Goal: Complete application form: Complete application form

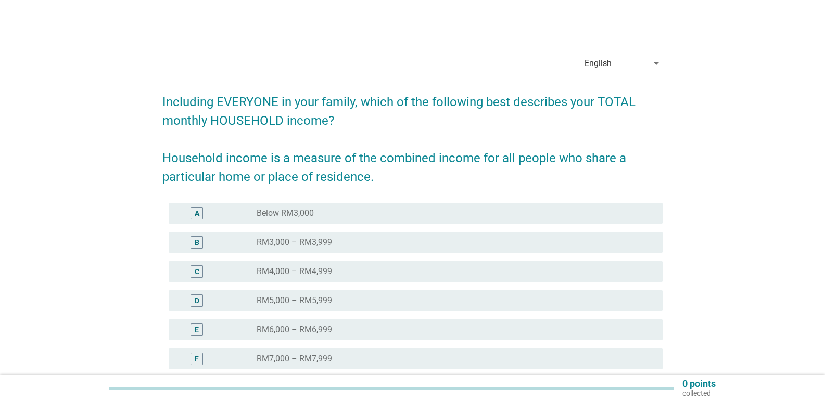
click at [623, 54] on div "English arrow_drop_down" at bounding box center [623, 65] width 78 height 33
click at [622, 67] on div "English" at bounding box center [615, 63] width 63 height 17
click at [616, 96] on div "Bahasa Melayu" at bounding box center [623, 97] width 61 height 12
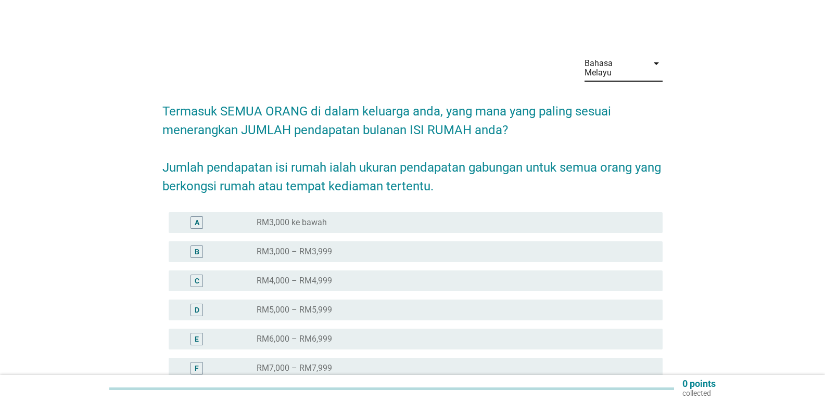
click at [289, 305] on label "RM5,000 – RM5,999" at bounding box center [294, 310] width 75 height 10
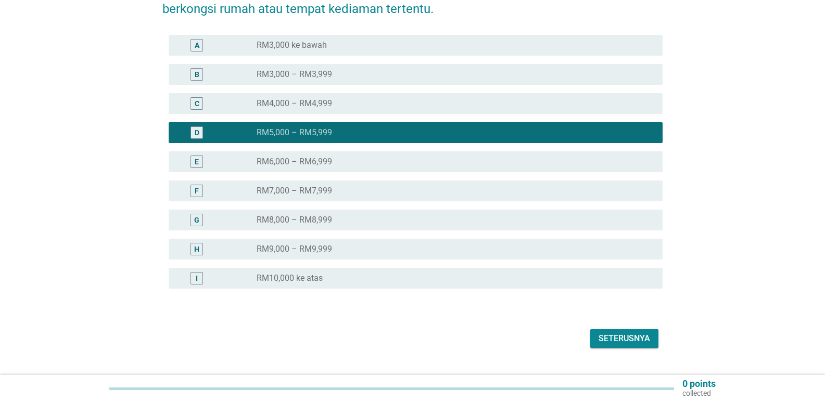
scroll to position [191, 0]
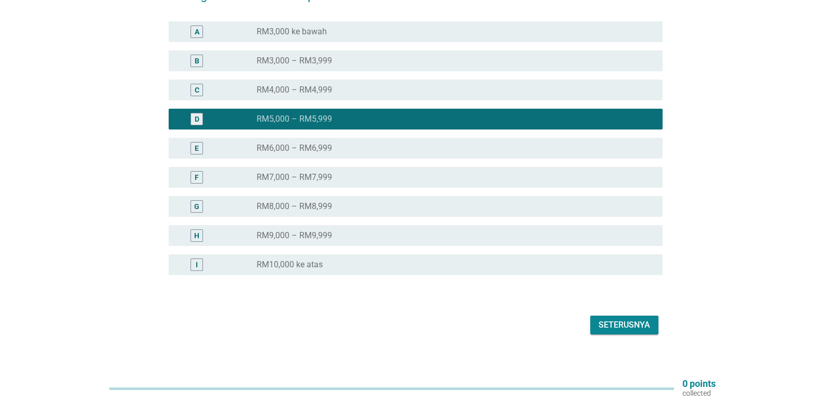
click at [627, 319] on div "Seterusnya" at bounding box center [624, 325] width 52 height 12
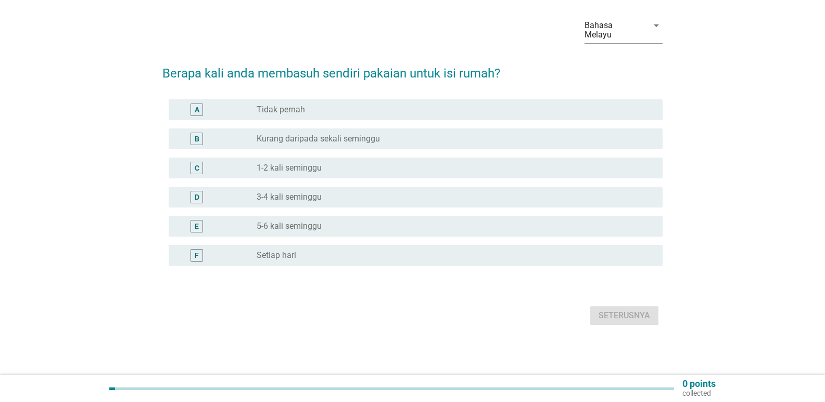
scroll to position [0, 0]
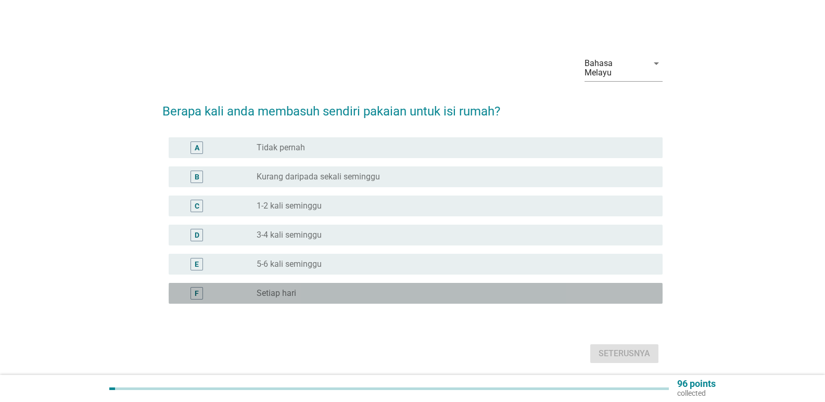
click at [263, 288] on label "Setiap hari" at bounding box center [277, 293] width 40 height 10
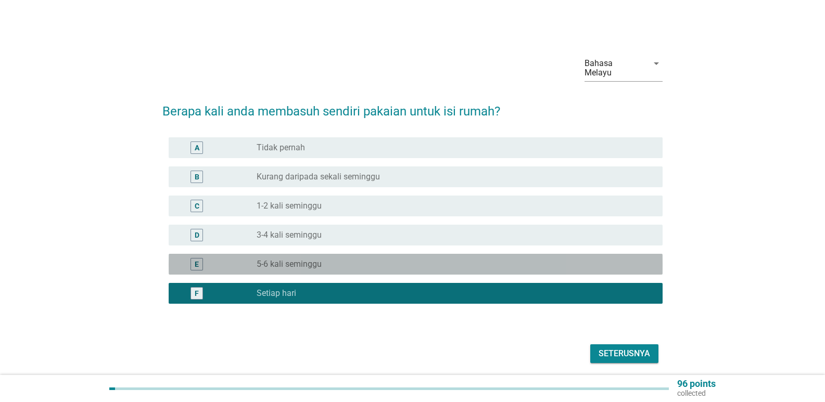
click at [277, 254] on div "E radio_button_unchecked 5-6 kali seminggu" at bounding box center [416, 264] width 494 height 21
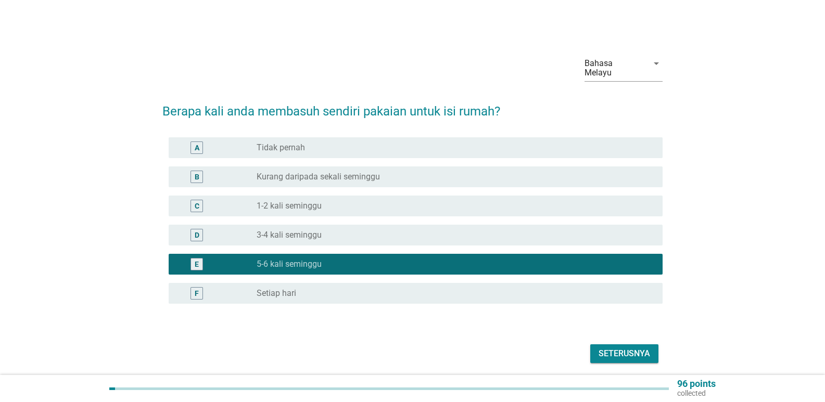
click at [278, 288] on label "Setiap hari" at bounding box center [277, 293] width 40 height 10
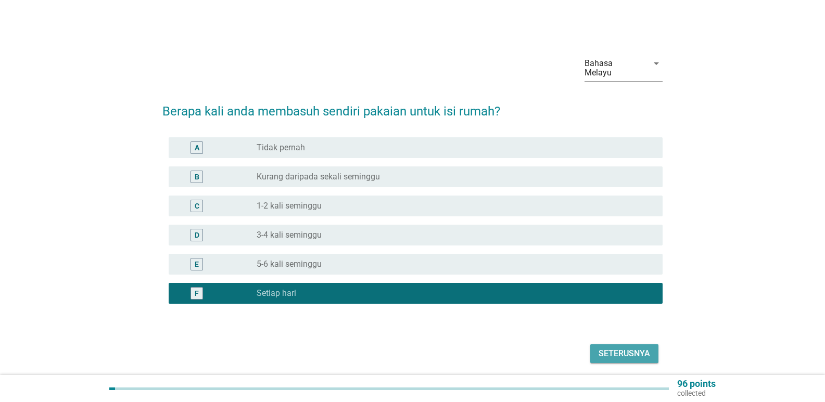
click at [612, 348] on div "Seterusnya" at bounding box center [624, 354] width 52 height 12
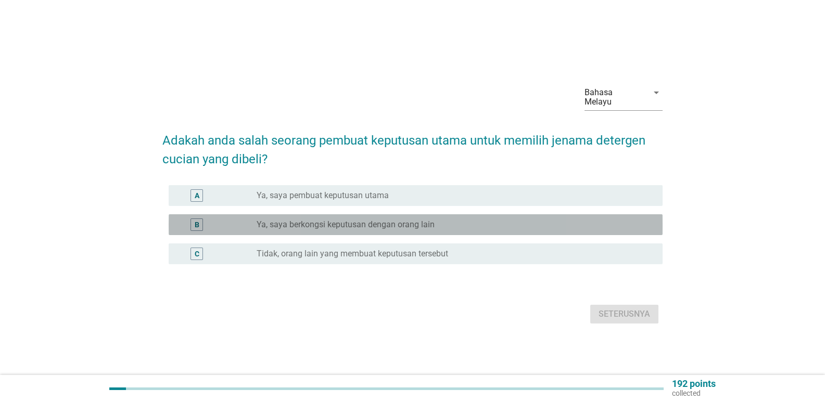
click at [382, 220] on label "Ya, saya berkongsi keputusan dengan orang lain" at bounding box center [346, 225] width 178 height 10
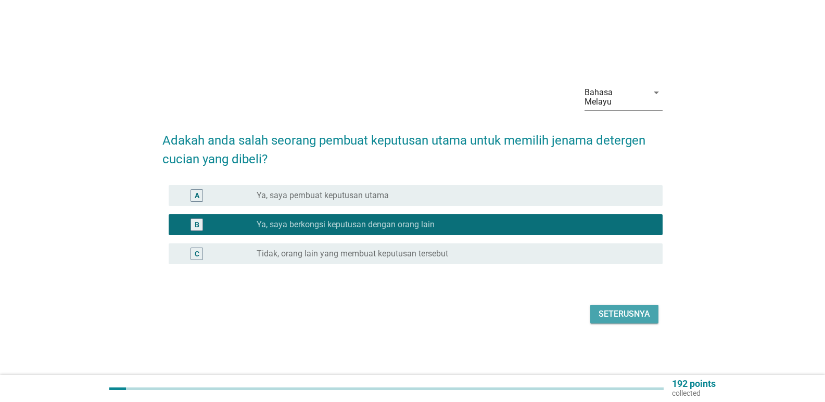
click at [624, 311] on div "Seterusnya" at bounding box center [624, 314] width 52 height 12
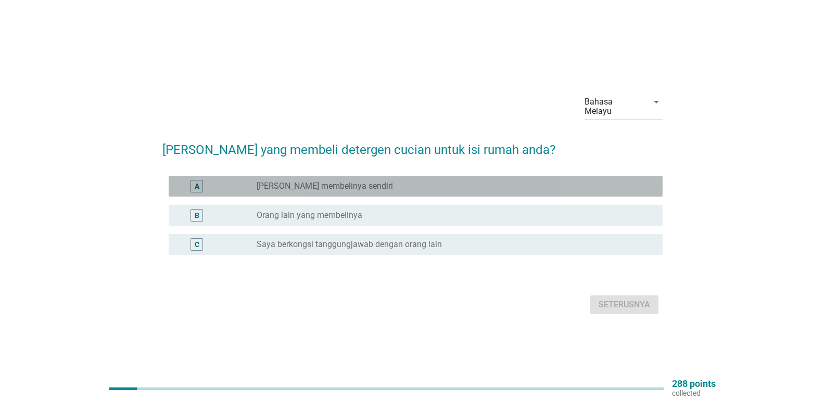
click at [337, 183] on label "[PERSON_NAME] membelinya sendiri" at bounding box center [325, 186] width 136 height 10
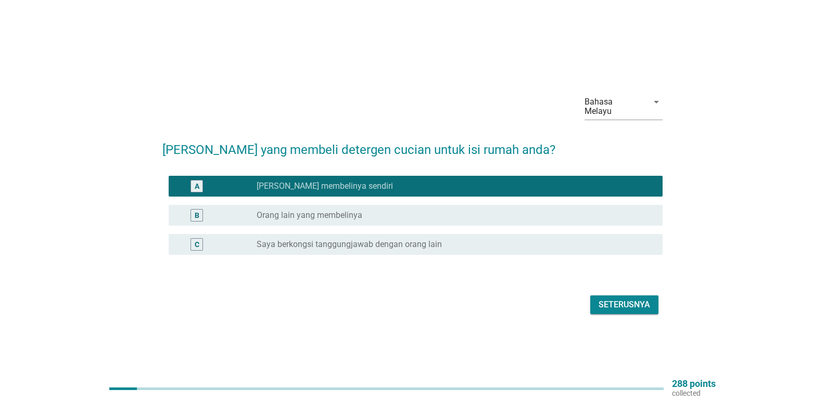
click at [391, 242] on label "Saya berkongsi tanggungjawab dengan orang lain" at bounding box center [349, 244] width 185 height 10
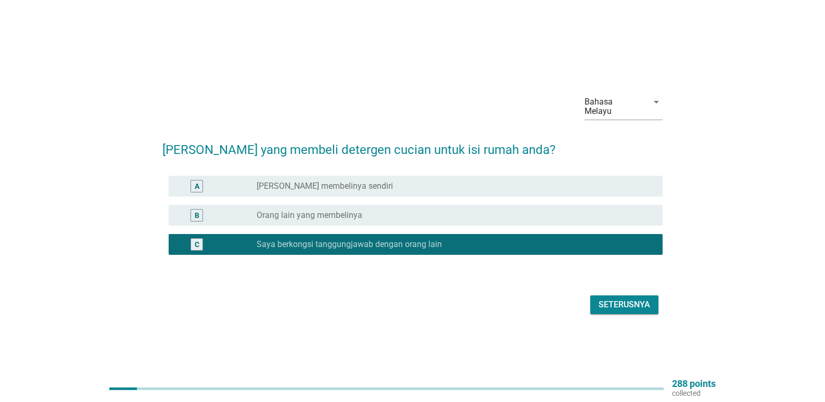
click at [612, 303] on div "Seterusnya" at bounding box center [624, 305] width 52 height 12
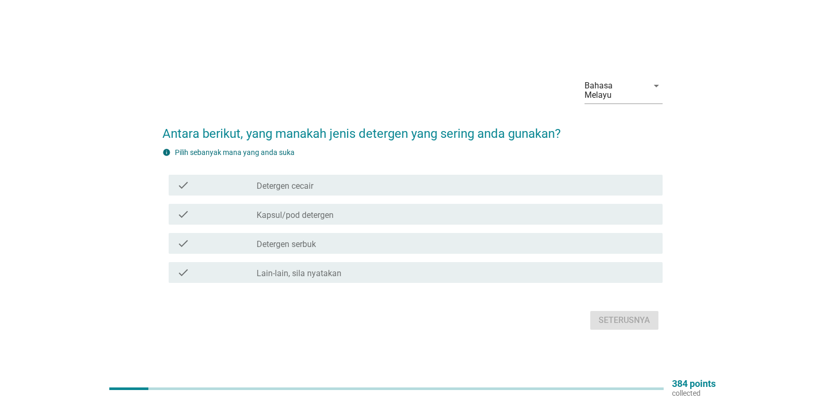
click at [358, 179] on div "check_box_outline_blank Detergen cecair" at bounding box center [456, 185] width 398 height 12
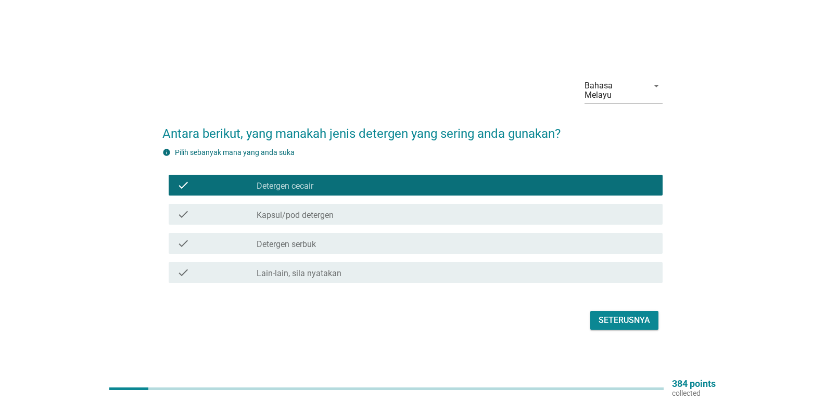
click at [300, 213] on label "Kapsul/pod detergen" at bounding box center [295, 215] width 77 height 10
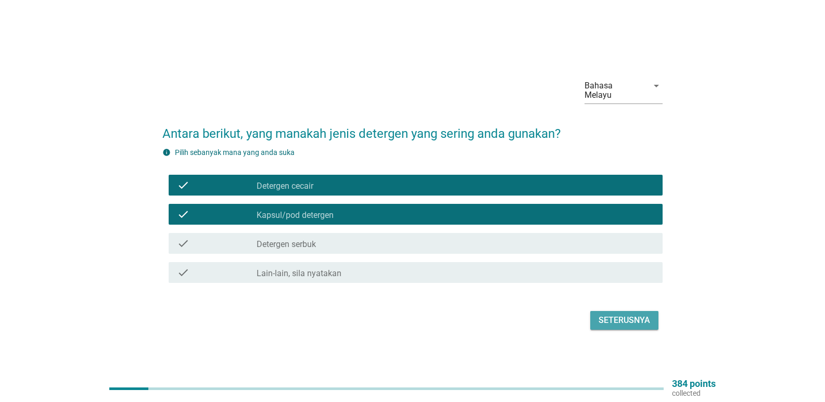
click at [606, 318] on div "Seterusnya" at bounding box center [624, 320] width 52 height 12
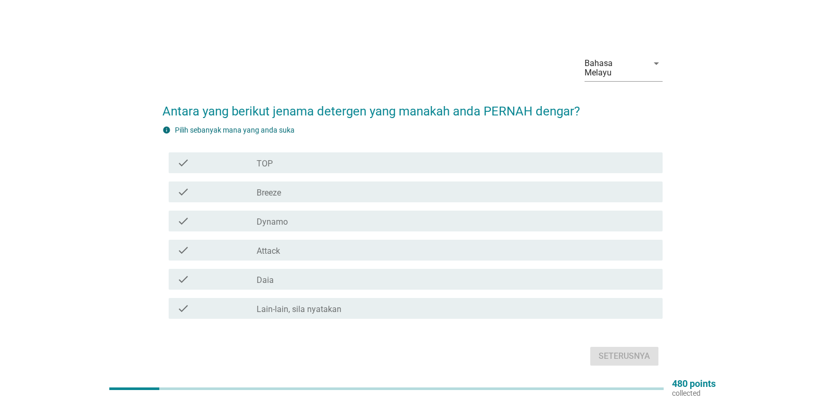
click at [279, 188] on label "Breeze" at bounding box center [269, 193] width 24 height 10
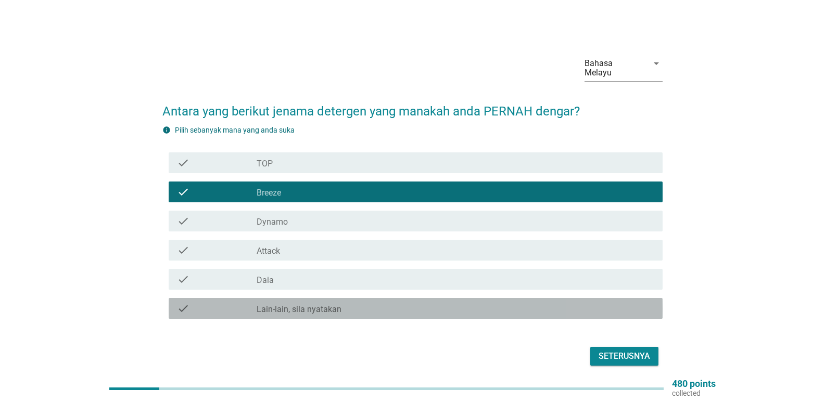
click at [415, 302] on div "check_box Lain-lain, sila nyatakan" at bounding box center [456, 308] width 398 height 12
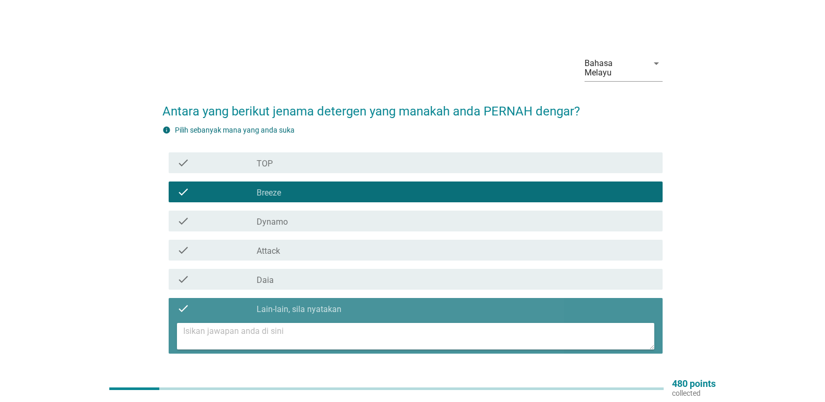
click at [255, 302] on div "check" at bounding box center [217, 308] width 80 height 12
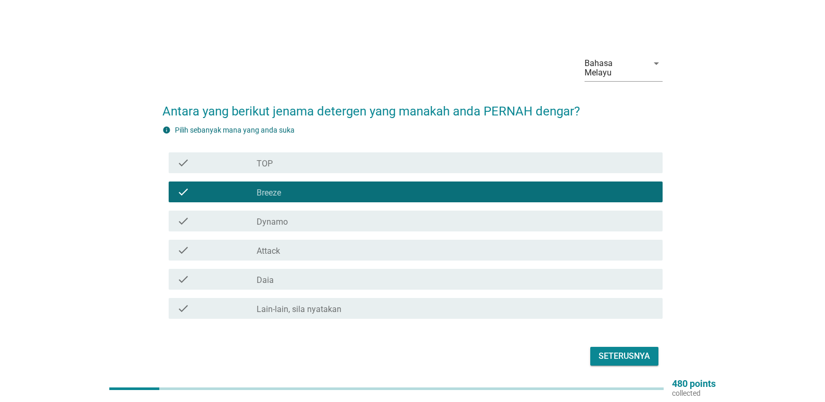
click at [265, 304] on label "Lain-lain, sila nyatakan" at bounding box center [299, 309] width 85 height 10
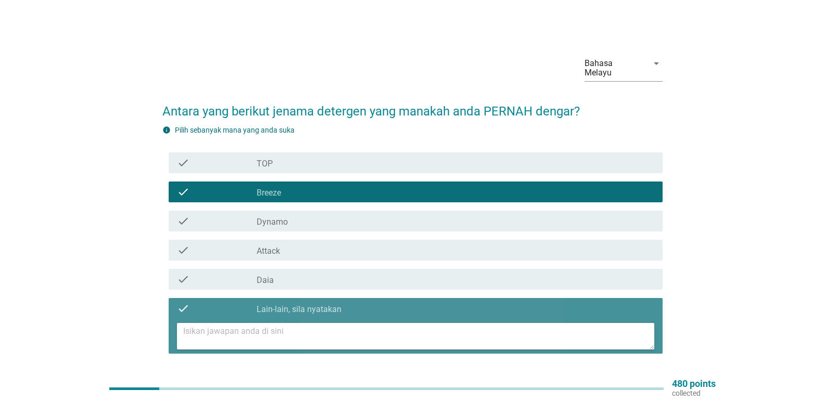
click at [257, 323] on textarea at bounding box center [418, 336] width 471 height 27
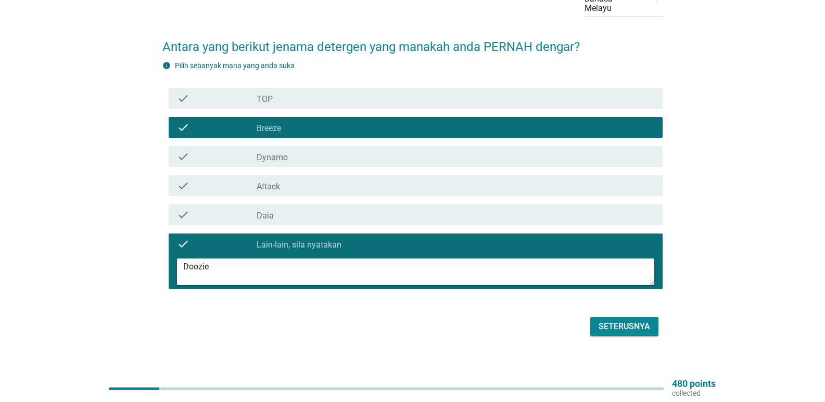
scroll to position [66, 0]
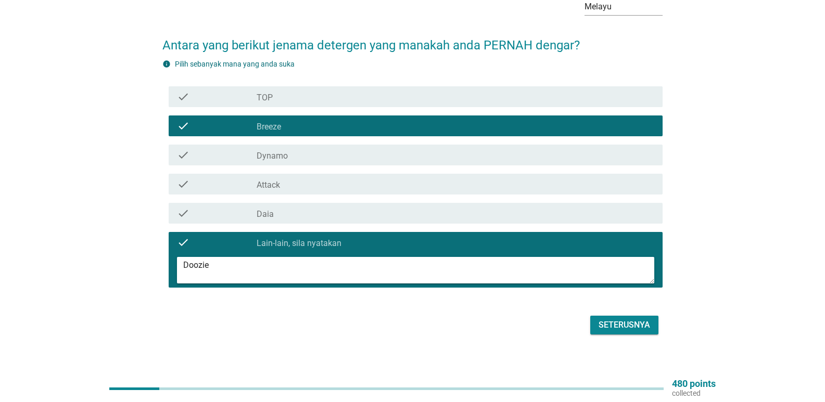
type textarea "Doozie"
click at [629, 319] on div "Seterusnya" at bounding box center [624, 325] width 52 height 12
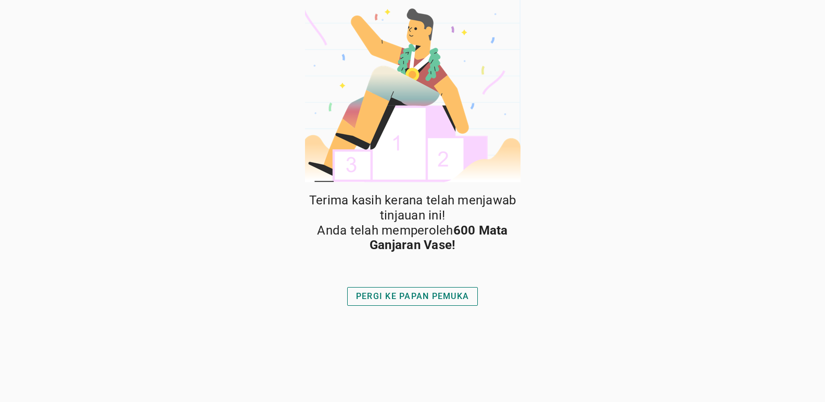
click at [440, 300] on div "PERGI KE PAPAN PEMUKA" at bounding box center [412, 296] width 113 height 12
